Goal: Transaction & Acquisition: Purchase product/service

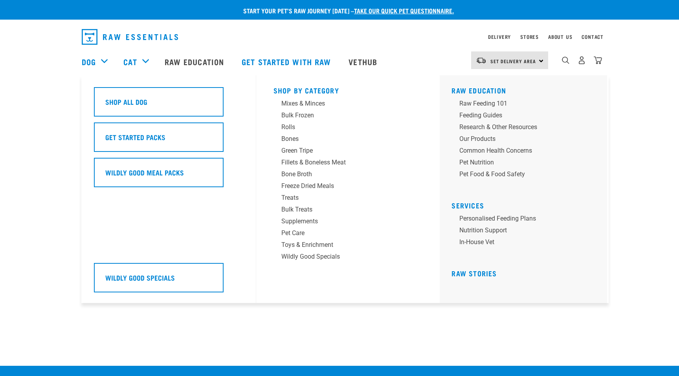
click at [107, 64] on div "Dog" at bounding box center [99, 61] width 34 height 31
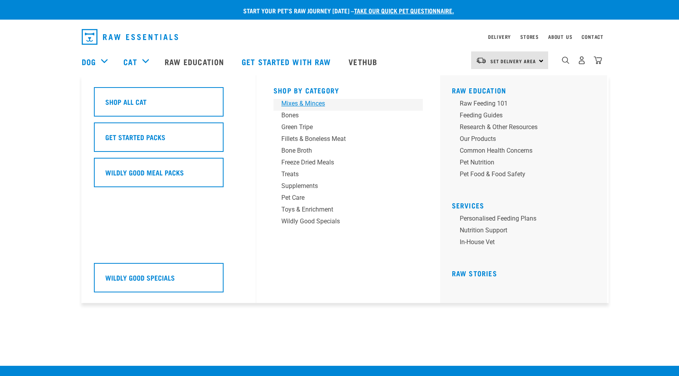
click at [322, 104] on div "Mixes & Minces" at bounding box center [342, 103] width 123 height 9
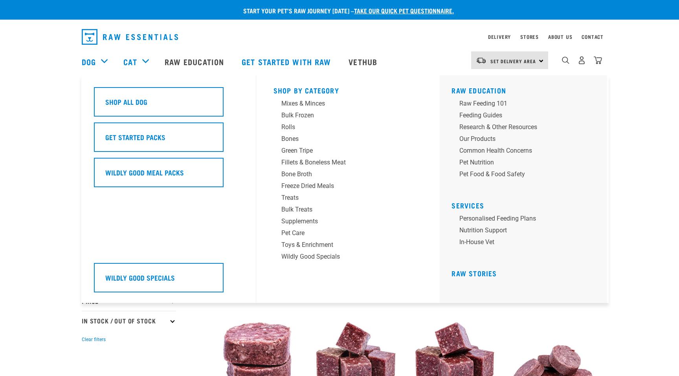
click at [108, 60] on div "Dog" at bounding box center [99, 61] width 34 height 31
click at [100, 60] on div "Dog" at bounding box center [99, 61] width 34 height 31
click at [101, 61] on div "Dog" at bounding box center [99, 61] width 34 height 31
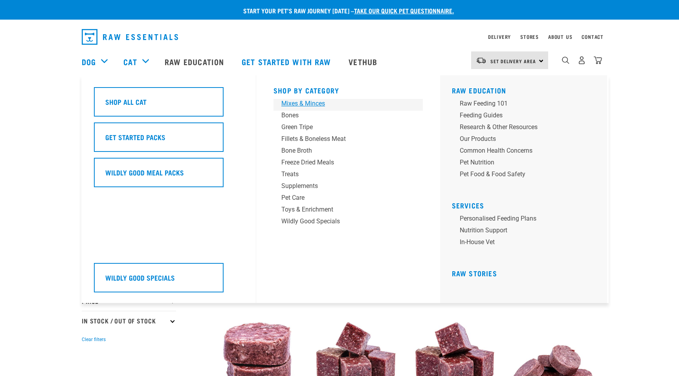
click at [299, 105] on div "Mixes & Minces" at bounding box center [342, 103] width 123 height 9
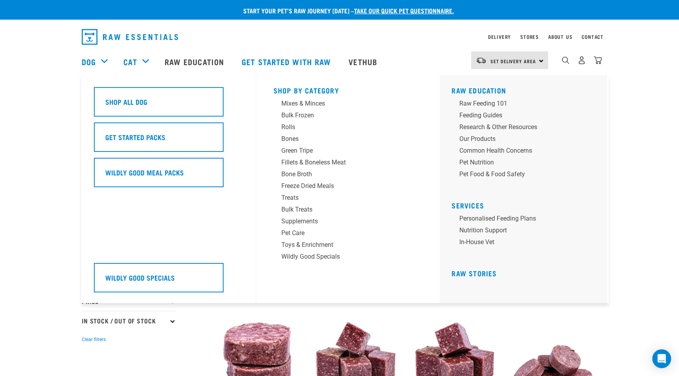
click at [100, 60] on div "Dog" at bounding box center [99, 61] width 34 height 31
click at [87, 62] on link "Dog" at bounding box center [89, 62] width 14 height 12
click at [300, 105] on div "Mixes & Minces" at bounding box center [342, 103] width 123 height 9
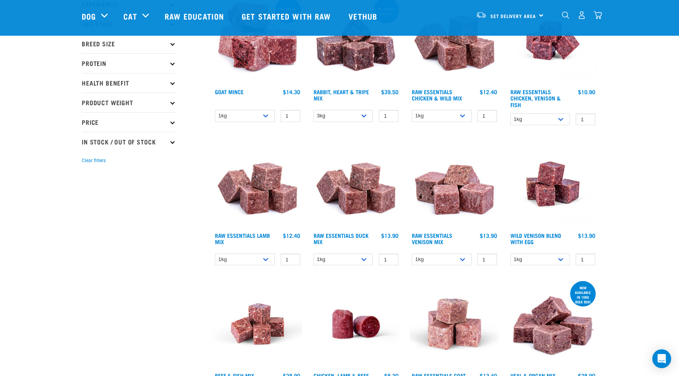
scroll to position [123, 0]
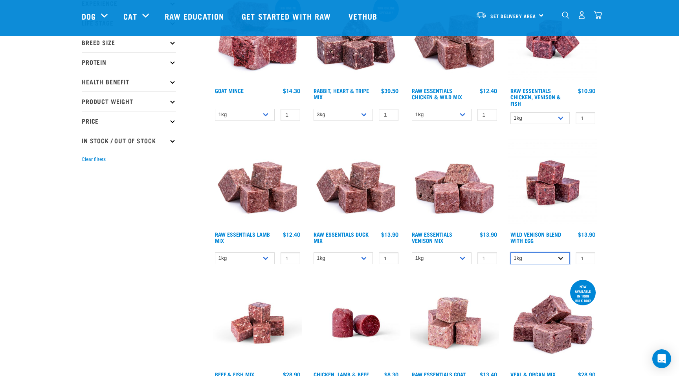
click at [561, 258] on select "1kg 3kg Bulk (10kg)" at bounding box center [540, 259] width 60 height 12
select select "34496"
click at [510, 253] on select "1kg 3kg Bulk (10kg)" at bounding box center [540, 259] width 60 height 12
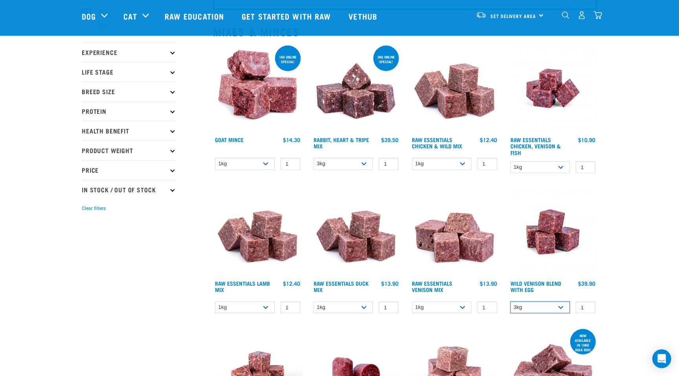
scroll to position [61, 0]
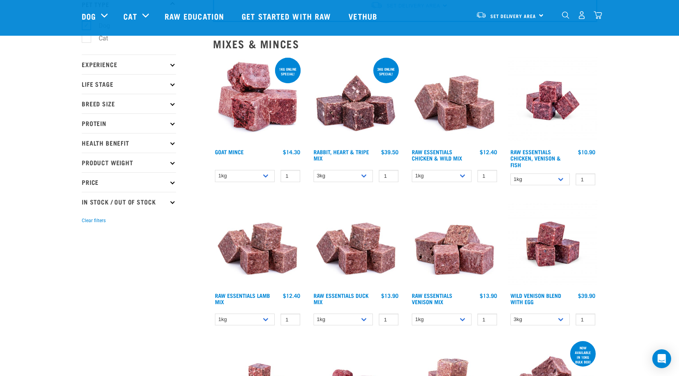
click at [547, 238] on img at bounding box center [552, 244] width 89 height 89
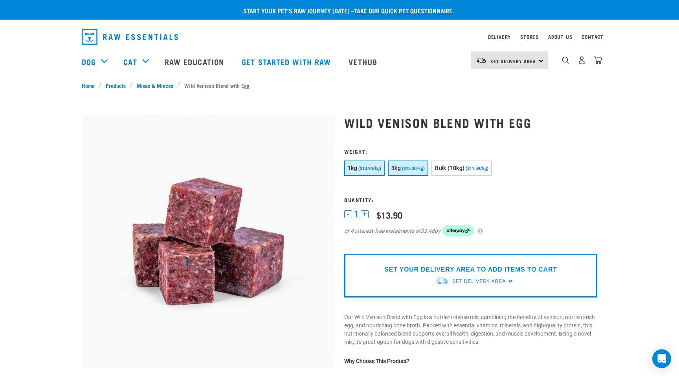
click at [401, 169] on button "3kg ($13.30/kg)" at bounding box center [408, 168] width 40 height 15
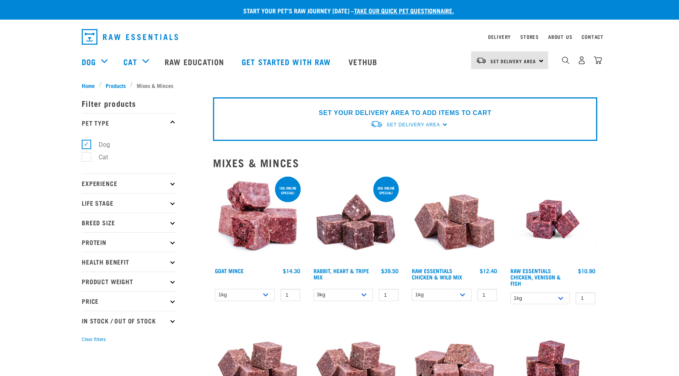
select select "34496"
click at [118, 32] on img "dropdown navigation" at bounding box center [130, 37] width 96 height 16
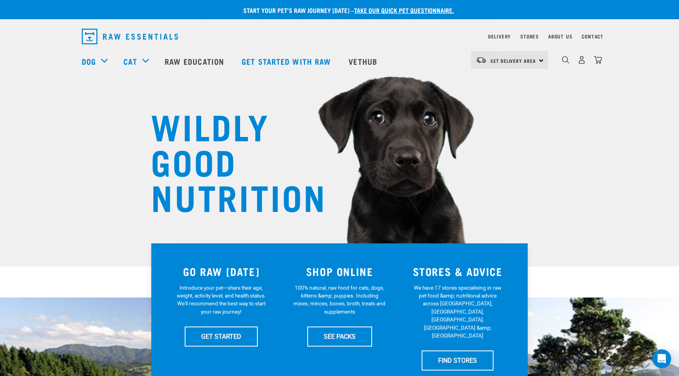
scroll to position [1, 0]
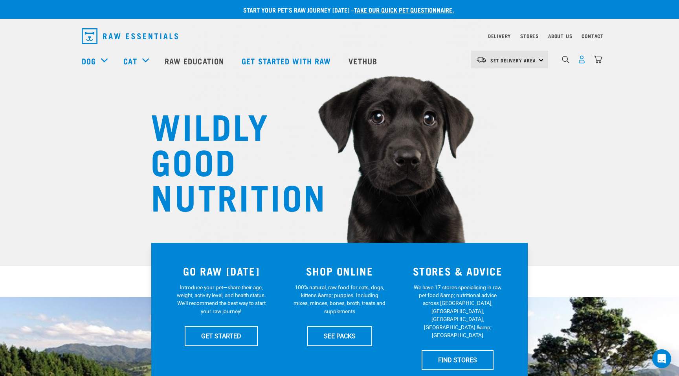
click at [581, 59] on img "dropdown navigation" at bounding box center [581, 59] width 8 height 8
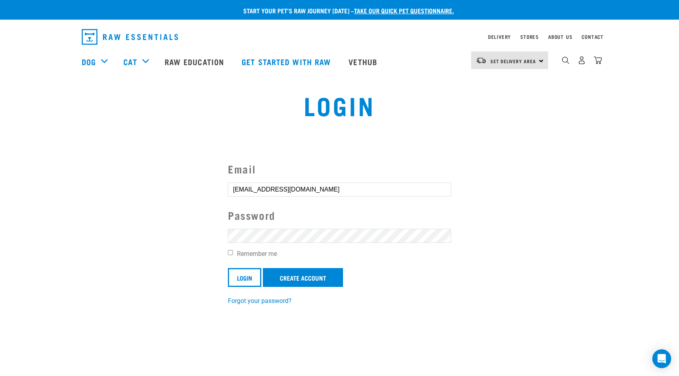
click at [230, 253] on input "Remember me" at bounding box center [230, 252] width 5 height 5
checkbox input "true"
click at [309, 276] on link "Create Account" at bounding box center [303, 277] width 80 height 19
click at [242, 275] on input "Login" at bounding box center [244, 277] width 33 height 19
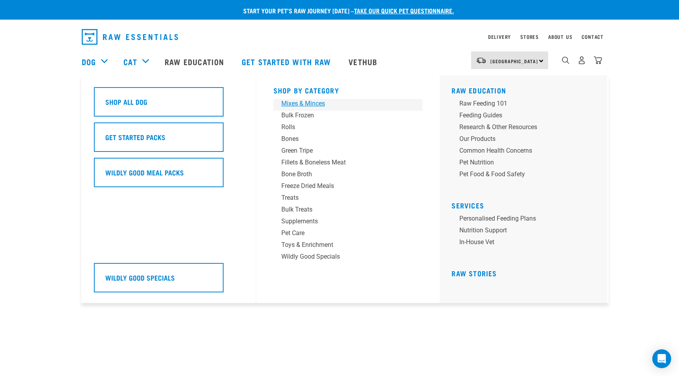
click at [302, 102] on div "Mixes & Minces" at bounding box center [342, 103] width 123 height 9
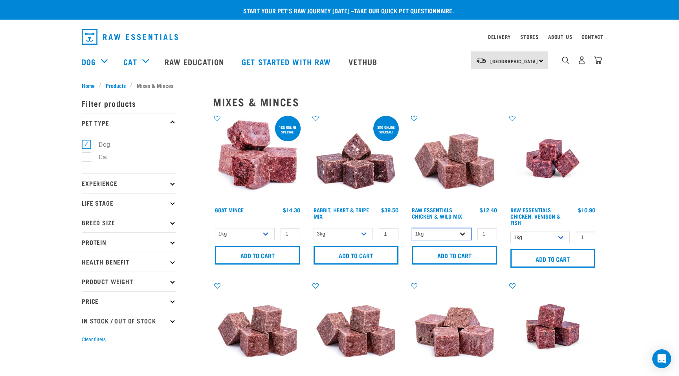
click at [464, 233] on select "1kg 3kg Bulk (10kg)" at bounding box center [442, 234] width 60 height 12
select select "709"
click at [412, 228] on select "1kg 3kg Bulk (10kg)" at bounding box center [442, 234] width 60 height 12
click at [461, 256] on input "Add to cart" at bounding box center [454, 255] width 85 height 19
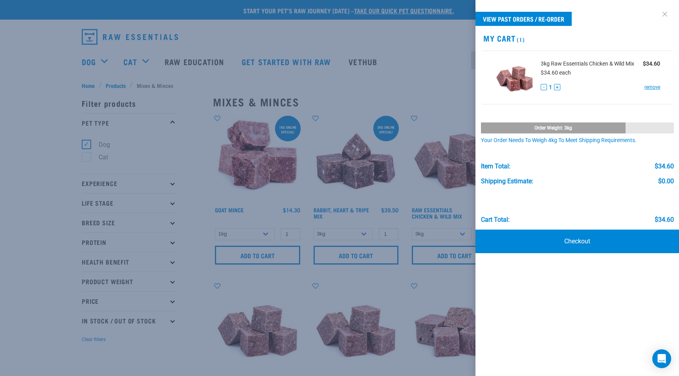
click at [666, 14] on link at bounding box center [664, 14] width 13 height 13
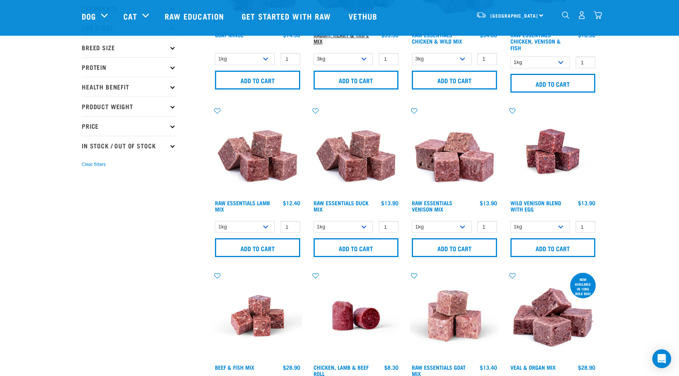
scroll to position [124, 0]
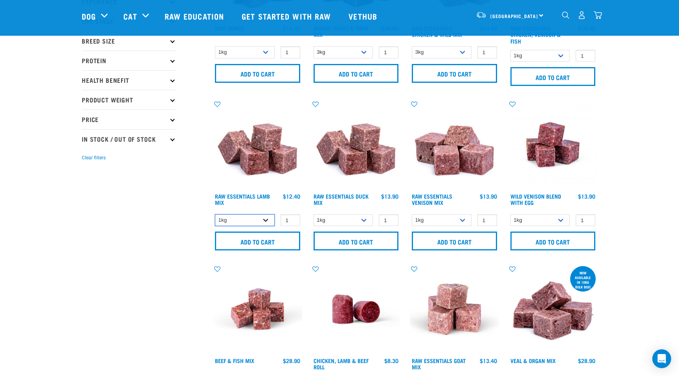
click at [269, 218] on select "1kg 3kg Bulk (10kg)" at bounding box center [245, 220] width 60 height 12
select select "24"
click at [215, 214] on select "1kg 3kg Bulk (10kg)" at bounding box center [245, 220] width 60 height 12
click at [264, 242] on input "Add to cart" at bounding box center [257, 241] width 85 height 19
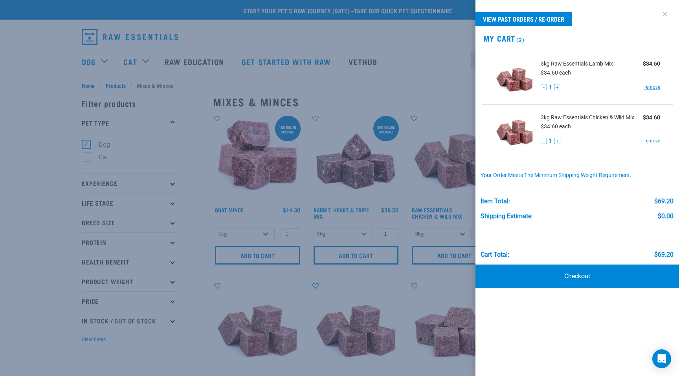
click at [660, 12] on link at bounding box center [664, 14] width 13 height 13
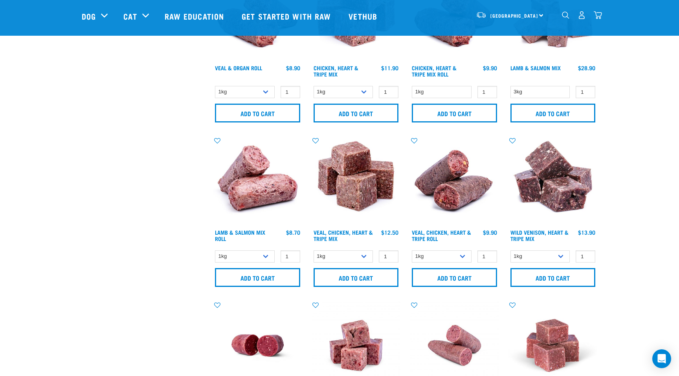
scroll to position [590, 0]
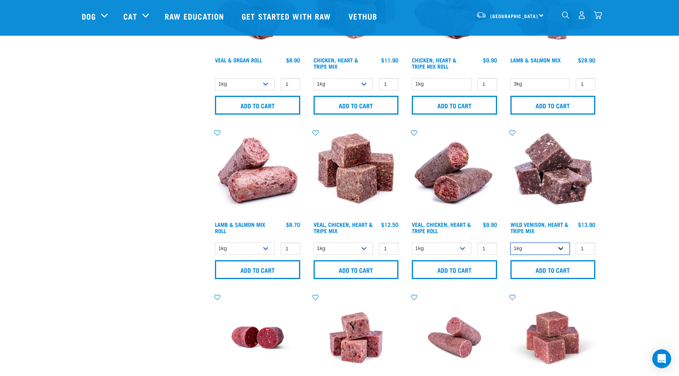
click at [562, 247] on select "1kg 3kg" at bounding box center [540, 249] width 60 height 12
select select "763"
click at [510, 243] on select "1kg 3kg" at bounding box center [540, 249] width 60 height 12
click at [552, 270] on input "Add to cart" at bounding box center [552, 269] width 85 height 19
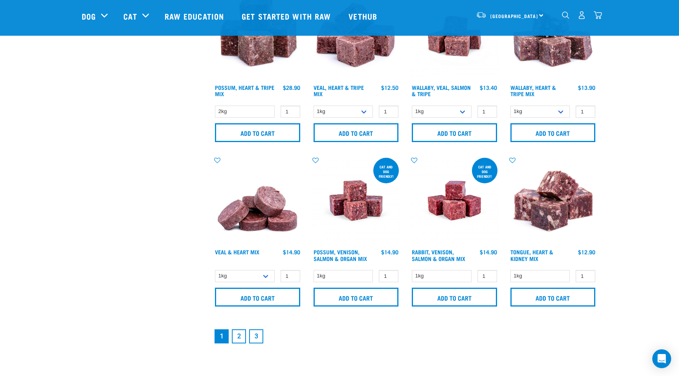
scroll to position [1062, 0]
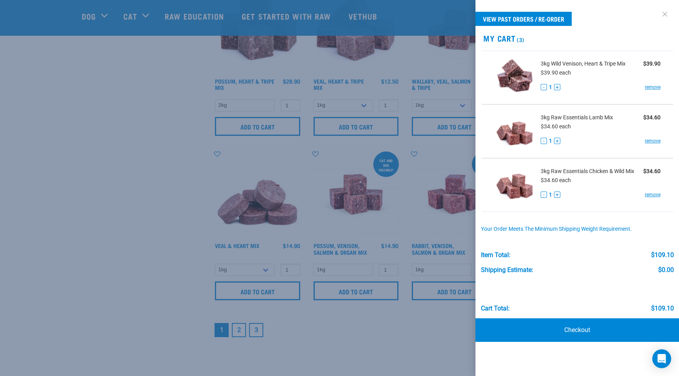
click at [663, 16] on link at bounding box center [664, 14] width 13 height 13
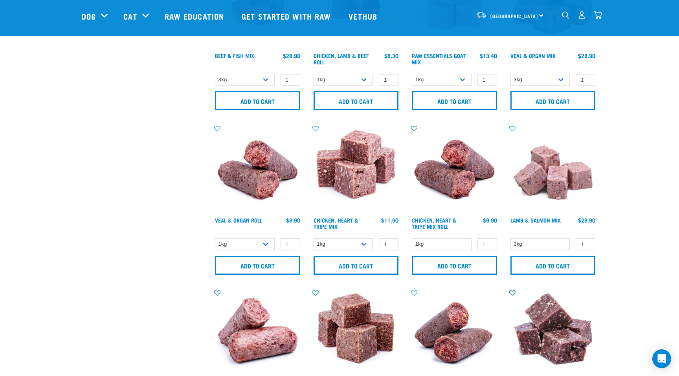
scroll to position [429, 0]
click at [365, 241] on select "1kg 3kg" at bounding box center [343, 245] width 60 height 12
select select "368"
click at [313, 239] on select "1kg 3kg" at bounding box center [343, 245] width 60 height 12
click at [355, 266] on input "Add to cart" at bounding box center [355, 265] width 85 height 19
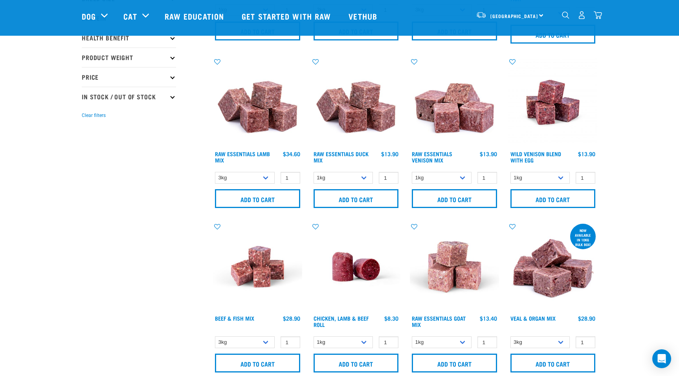
scroll to position [0, 0]
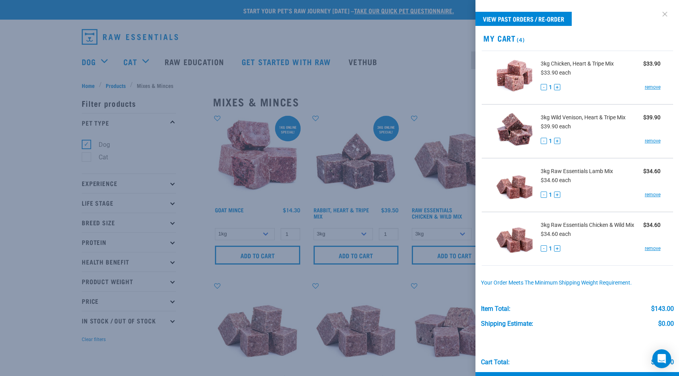
click at [664, 13] on link at bounding box center [664, 14] width 13 height 13
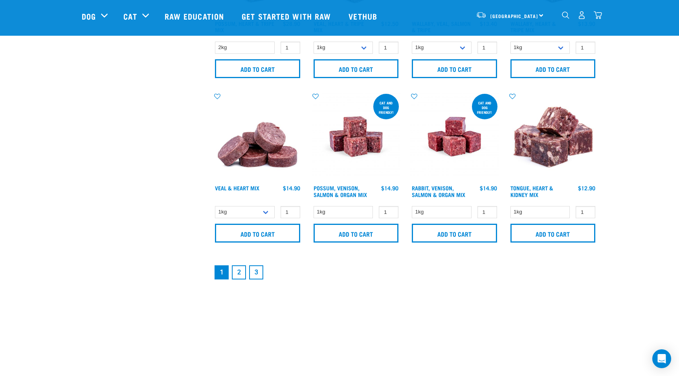
scroll to position [1144, 0]
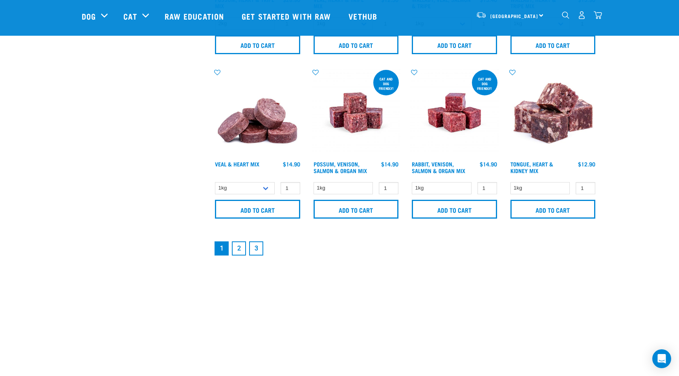
click at [240, 247] on link "2" at bounding box center [239, 249] width 14 height 14
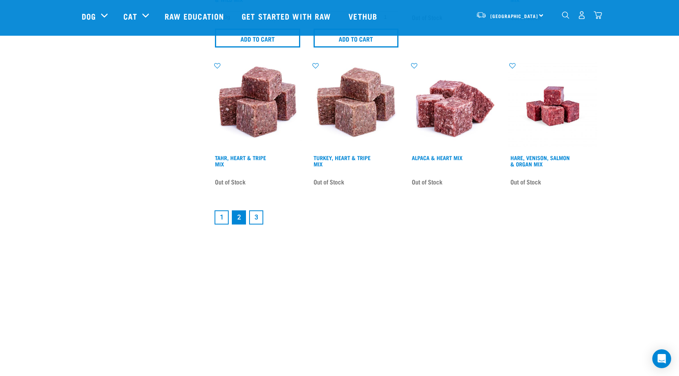
scroll to position [1201, 0]
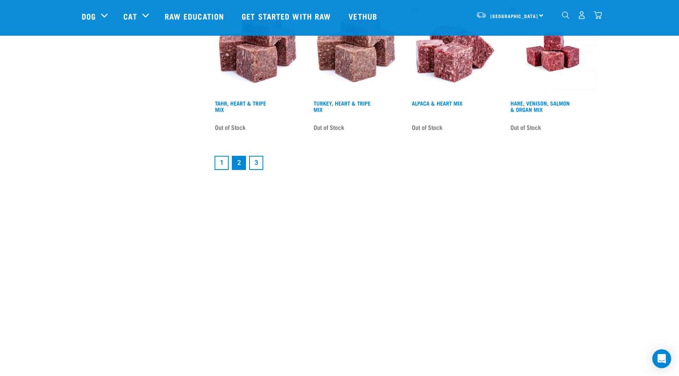
click at [258, 162] on link "3" at bounding box center [256, 163] width 14 height 14
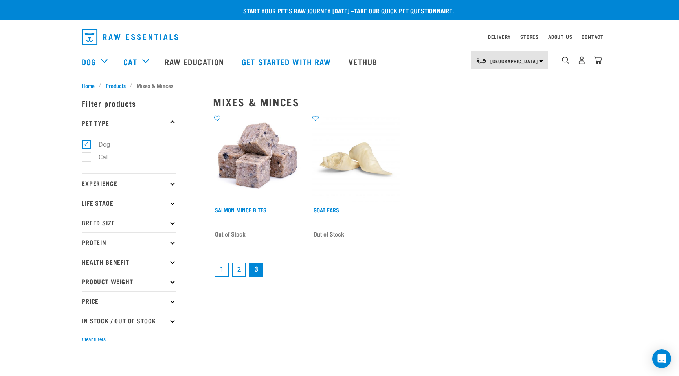
click at [222, 267] on link "1" at bounding box center [221, 270] width 14 height 14
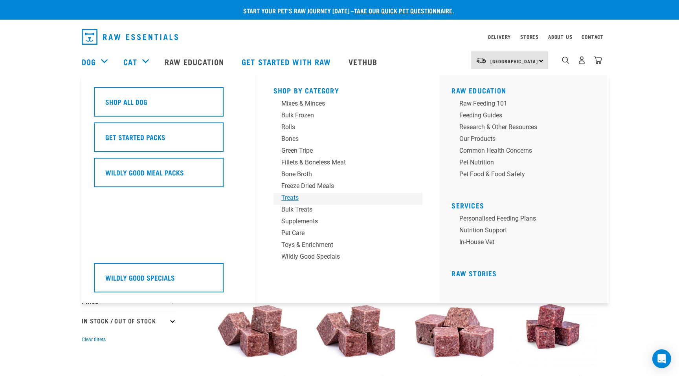
click at [290, 198] on div "Treats" at bounding box center [342, 197] width 123 height 9
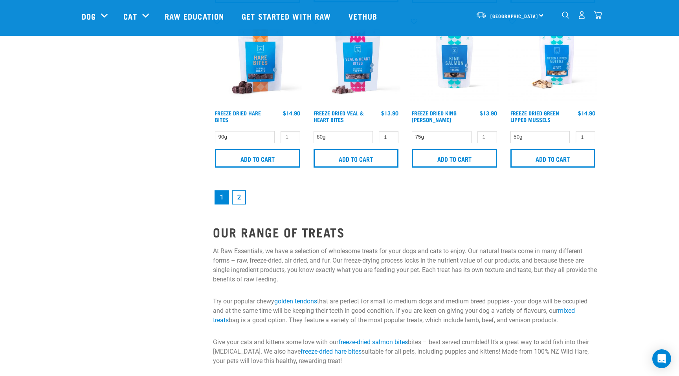
scroll to position [1198, 0]
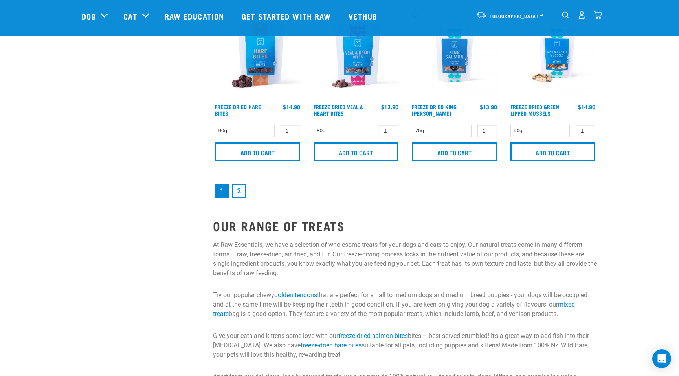
click at [234, 195] on link "2" at bounding box center [239, 191] width 14 height 14
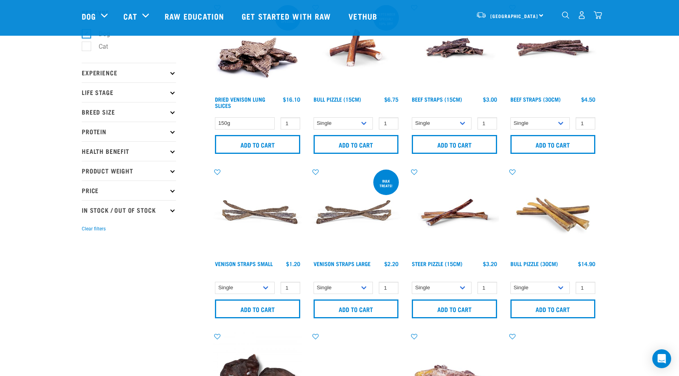
scroll to position [0, 0]
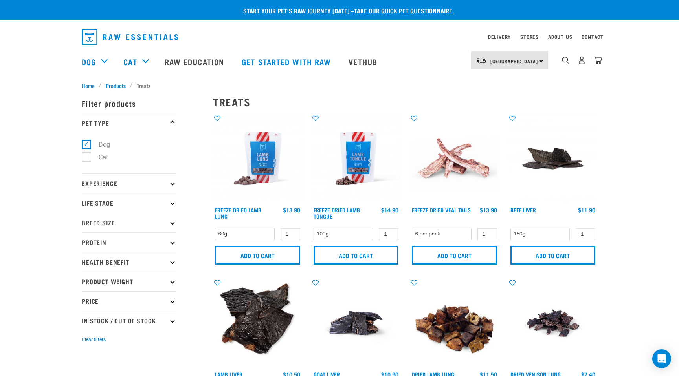
click at [313, 35] on div "dropdown navigation" at bounding box center [269, 37] width 375 height 22
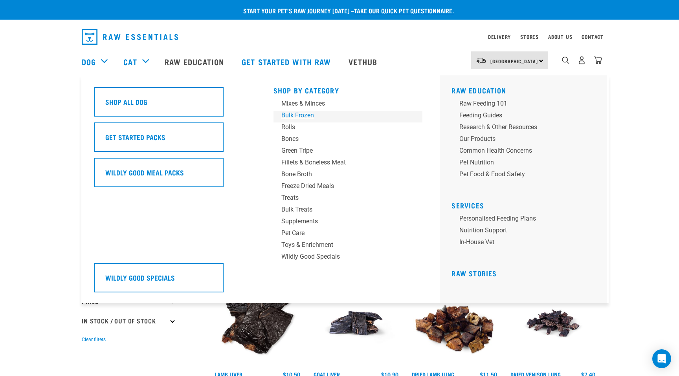
click at [303, 115] on div "Bulk Frozen" at bounding box center [342, 115] width 123 height 9
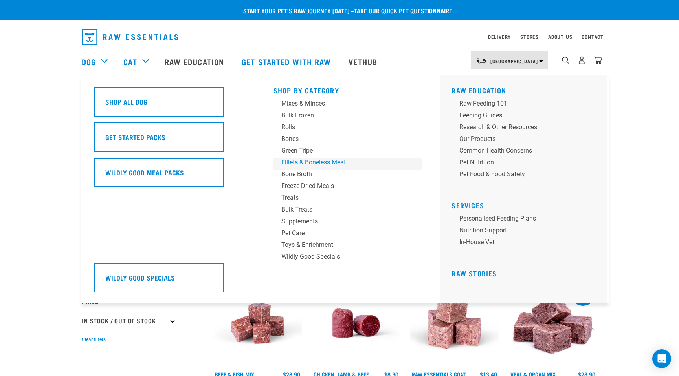
click at [303, 165] on div "Fillets & Boneless Meat" at bounding box center [342, 162] width 123 height 9
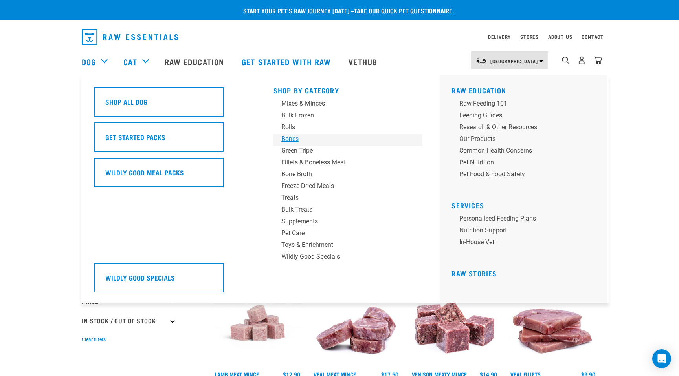
click at [291, 137] on div "Bones" at bounding box center [342, 138] width 123 height 9
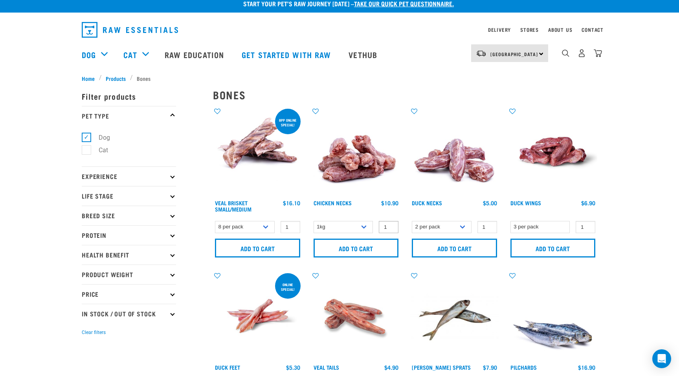
scroll to position [5, 0]
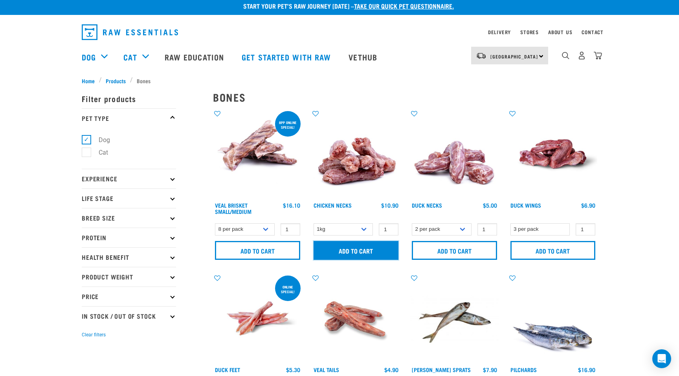
click at [353, 251] on input "Add to cart" at bounding box center [355, 250] width 85 height 19
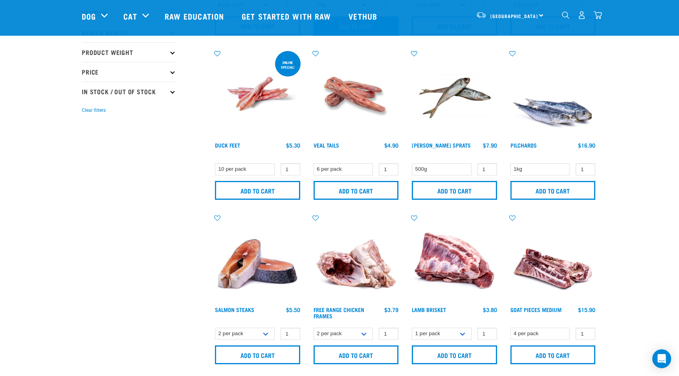
scroll to position [171, 0]
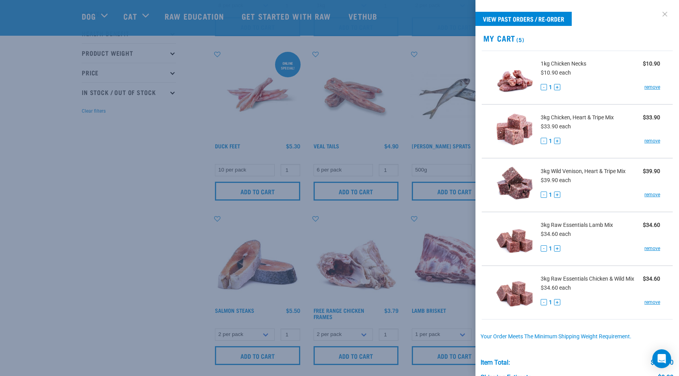
click at [668, 14] on link at bounding box center [664, 14] width 13 height 13
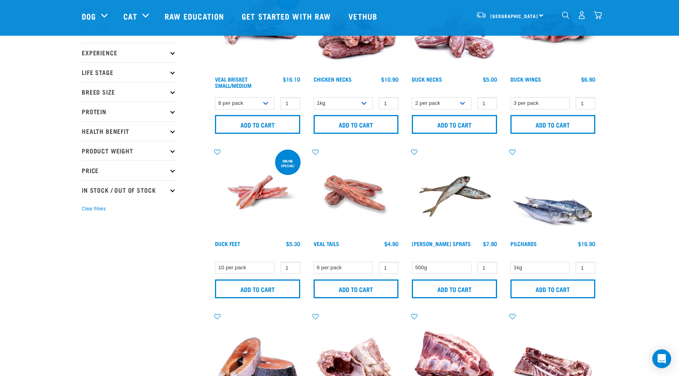
scroll to position [72, 0]
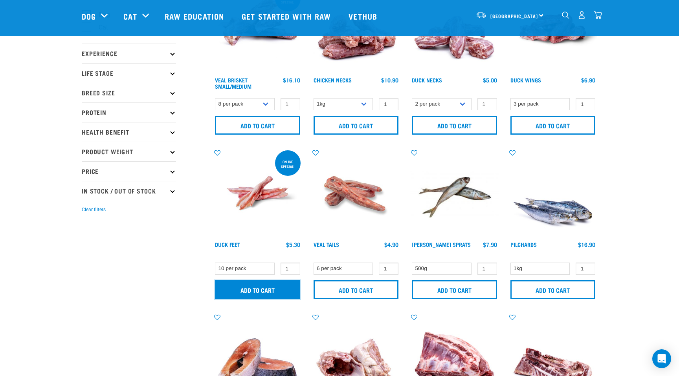
click at [260, 287] on input "Add to cart" at bounding box center [257, 289] width 85 height 19
click at [597, 15] on img "dropdown navigation" at bounding box center [597, 15] width 8 height 8
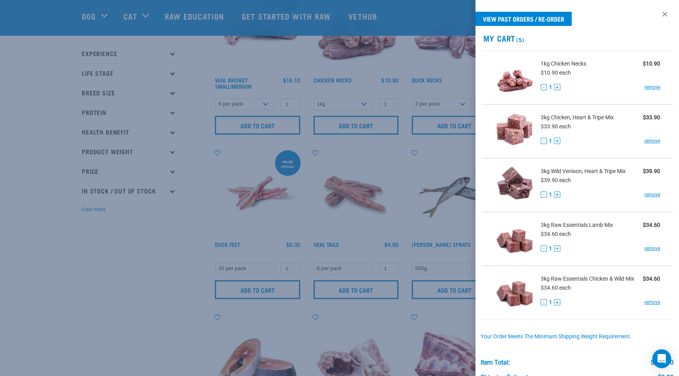
scroll to position [83, 0]
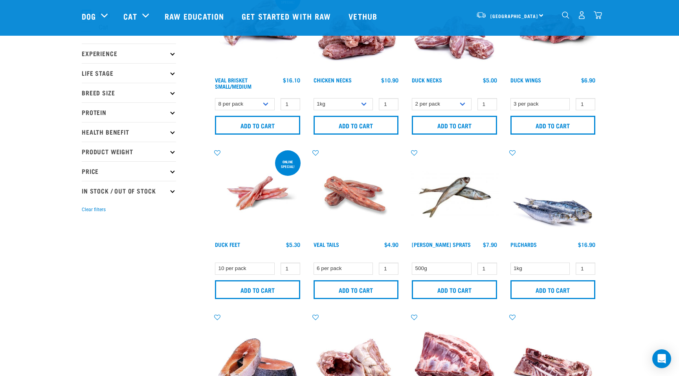
click at [593, 11] on div "6" at bounding box center [597, 15] width 8 height 8
click at [597, 15] on img "dropdown navigation" at bounding box center [597, 15] width 8 height 8
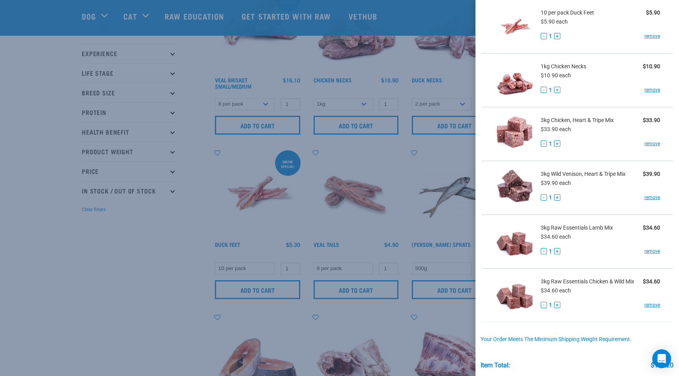
scroll to position [137, 0]
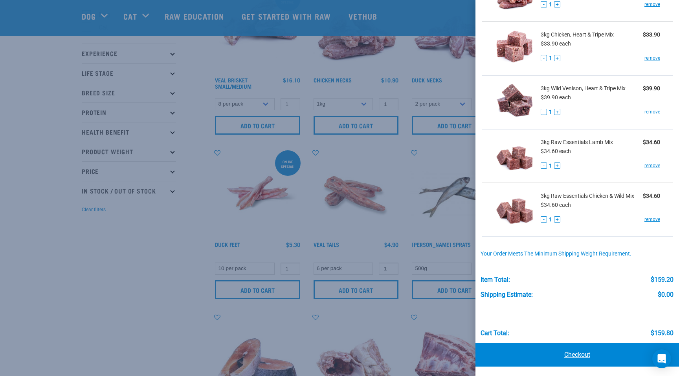
click at [577, 356] on link "Checkout" at bounding box center [576, 355] width 203 height 24
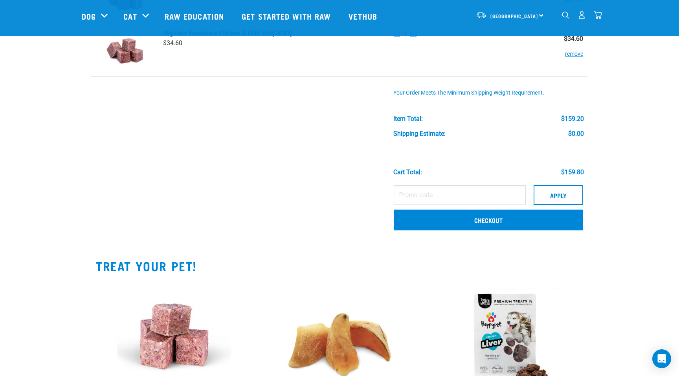
scroll to position [327, 0]
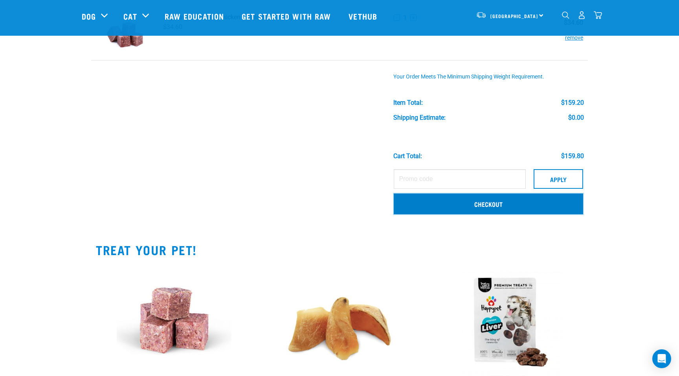
click at [494, 205] on link "Checkout" at bounding box center [488, 204] width 189 height 20
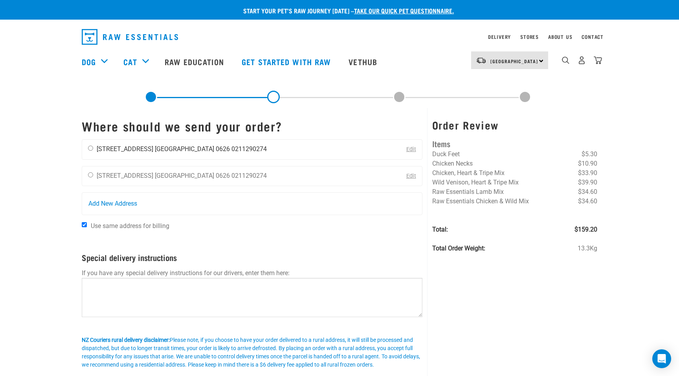
click at [90, 148] on input "radio" at bounding box center [90, 148] width 5 height 5
radio input "true"
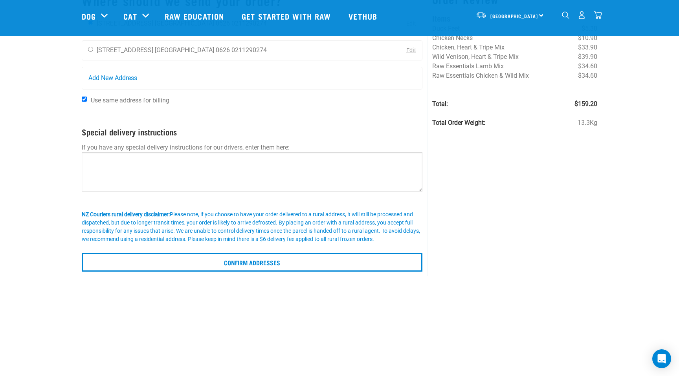
scroll to position [70, 0]
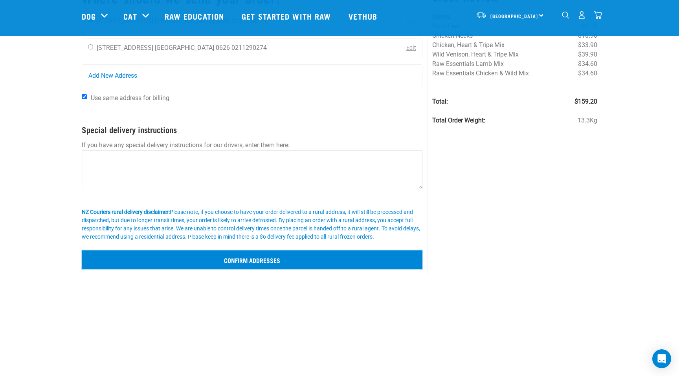
click at [262, 256] on input "Confirm addresses" at bounding box center [252, 260] width 341 height 19
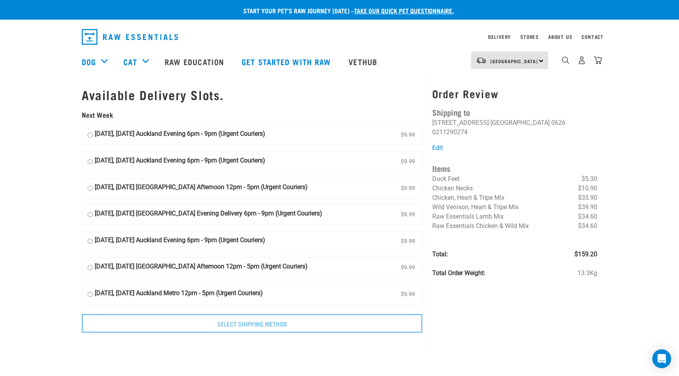
click at [90, 136] on input "[DATE], [DATE] Auckland Evening 6pm - 9pm (Urgent Couriers) $9.99" at bounding box center [90, 135] width 5 height 12
radio input "true"
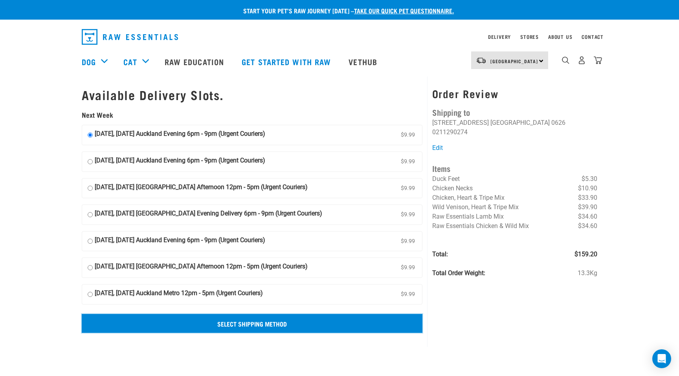
click at [247, 324] on input "Select Shipping Method" at bounding box center [252, 323] width 341 height 19
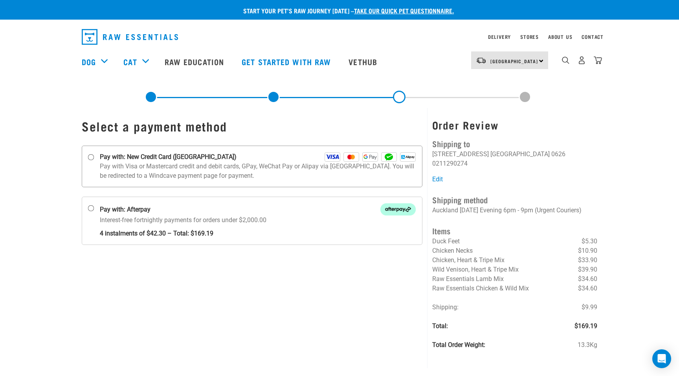
click at [91, 155] on input "Pay with: New Credit Card ([GEOGRAPHIC_DATA])" at bounding box center [91, 157] width 6 height 6
radio input "true"
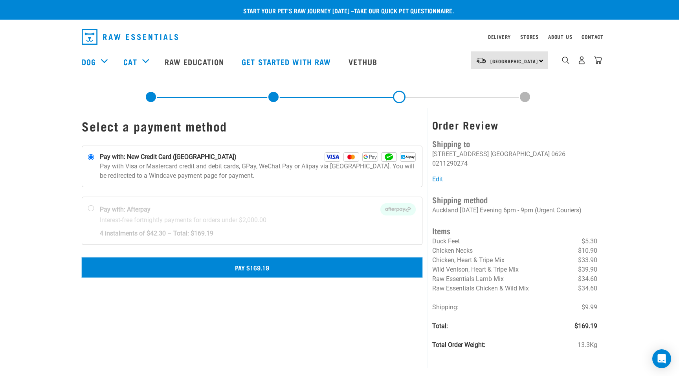
click at [257, 267] on button "Pay $169.19" at bounding box center [252, 268] width 341 height 20
